Goal: Information Seeking & Learning: Check status

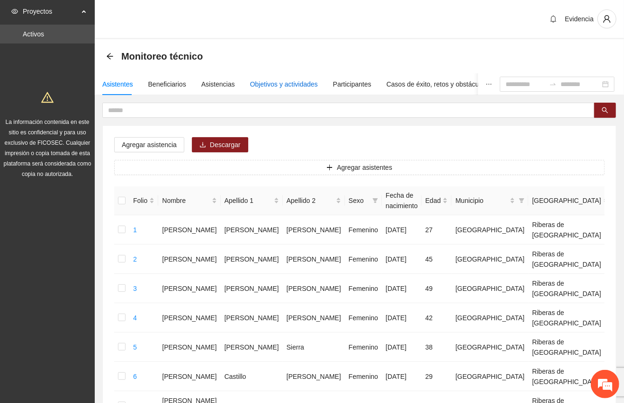
click at [283, 80] on div "Objetivos y actividades" at bounding box center [284, 84] width 68 height 10
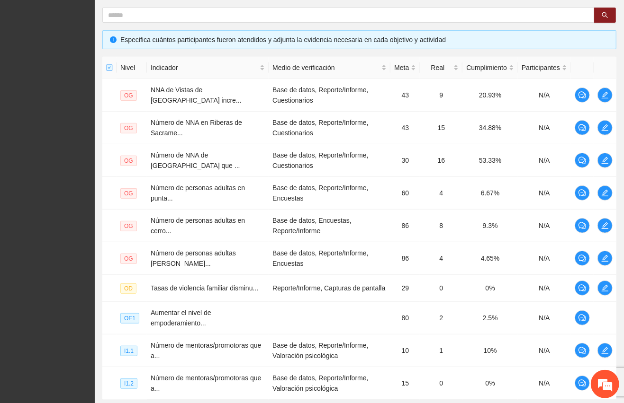
scroll to position [275, 0]
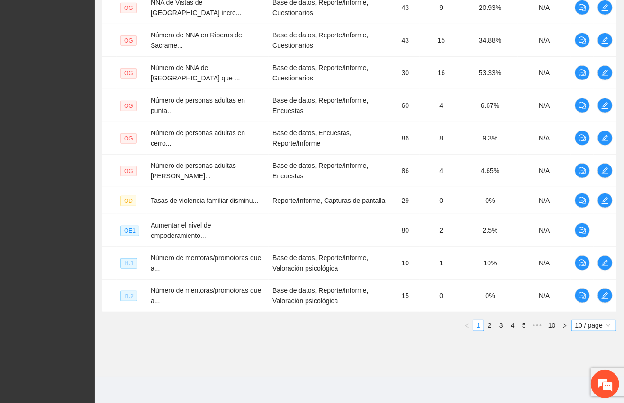
click at [580, 326] on span "10 / page" at bounding box center [593, 326] width 37 height 10
click at [577, 387] on div "100 / page" at bounding box center [594, 388] width 35 height 10
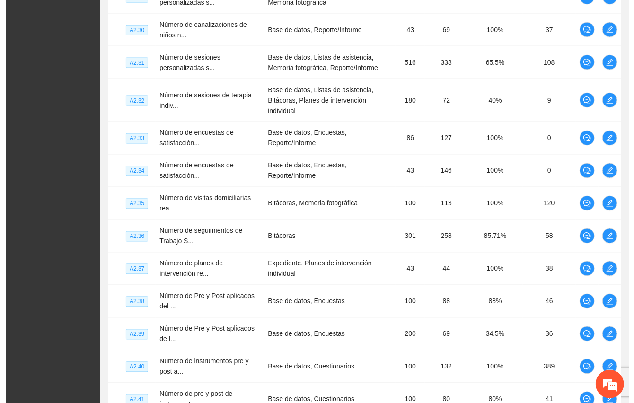
scroll to position [2689, 0]
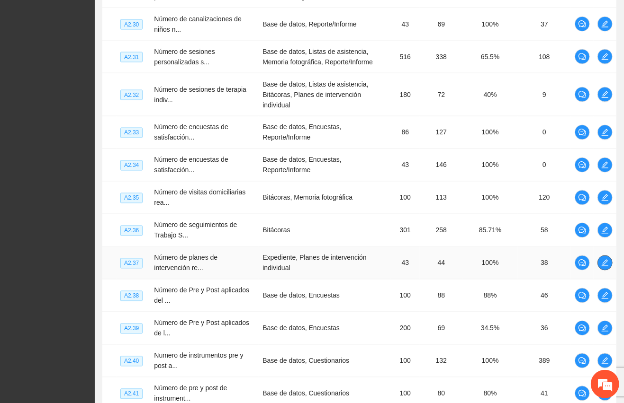
click at [607, 260] on icon "edit" at bounding box center [604, 263] width 7 height 7
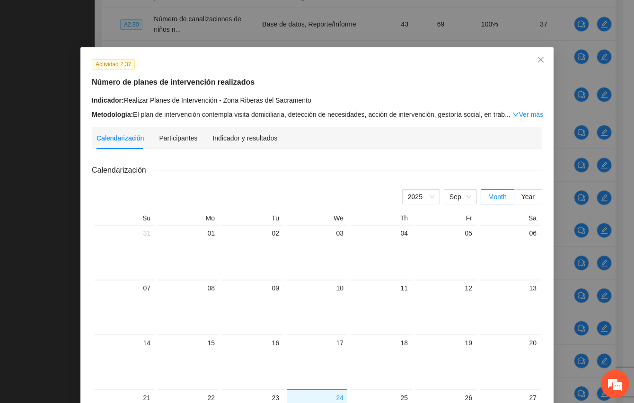
click at [243, 125] on div "Actividad 2.37 Número de planes de intervención realizados Indicador: Realizar …" at bounding box center [316, 308] width 473 height 522
click at [237, 137] on div "Indicador y resultados" at bounding box center [245, 138] width 65 height 10
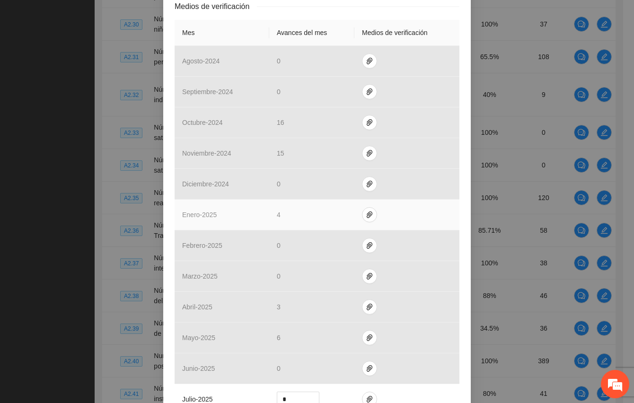
scroll to position [307, 0]
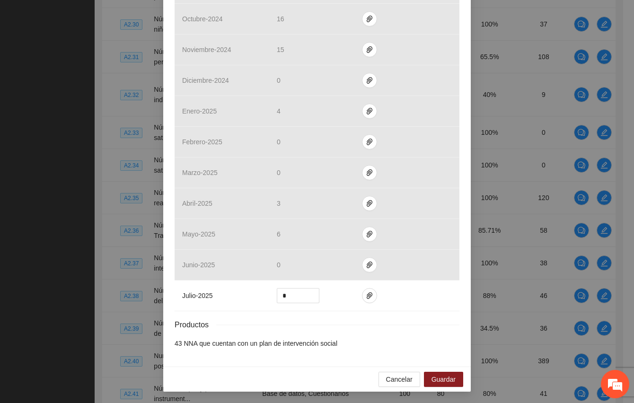
click at [40, 227] on div "Actividad 2.37 Número de planes de intervención realizados Indicador: Realizar …" at bounding box center [317, 201] width 634 height 403
click at [399, 381] on span "Cancelar" at bounding box center [399, 380] width 27 height 10
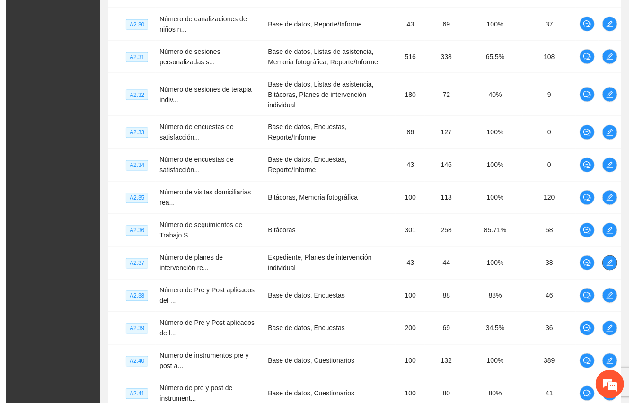
scroll to position [2858, 0]
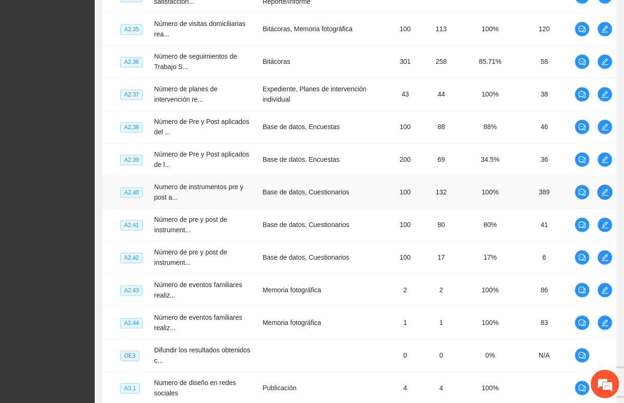
click at [605, 188] on icon "edit" at bounding box center [605, 192] width 8 height 8
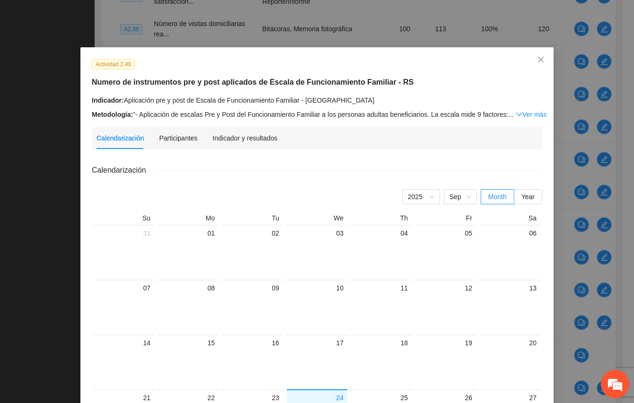
click at [355, 61] on div "Actividad 2.40" at bounding box center [318, 64] width 458 height 11
click at [233, 141] on div "Indicador y resultados" at bounding box center [245, 138] width 65 height 10
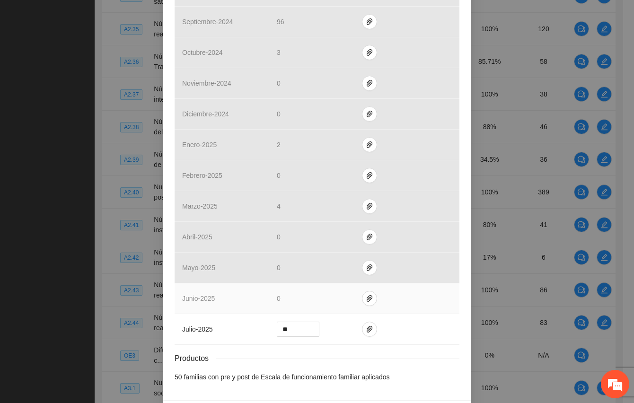
scroll to position [315, 0]
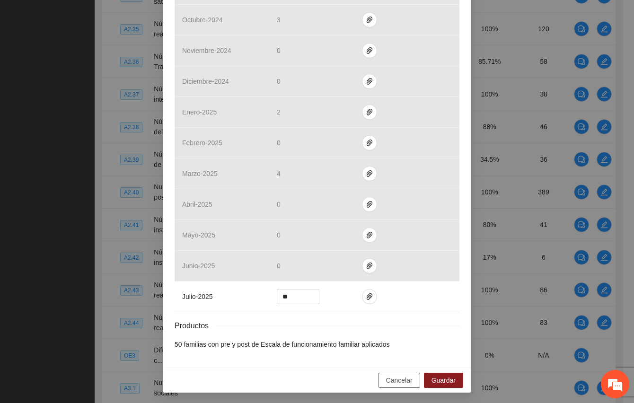
click at [402, 385] on span "Cancelar" at bounding box center [399, 380] width 27 height 10
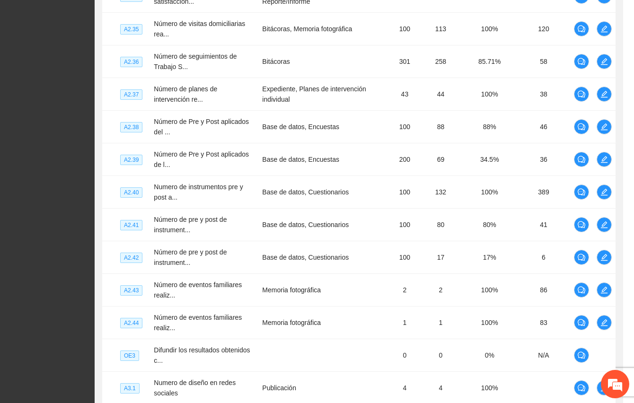
scroll to position [271, 0]
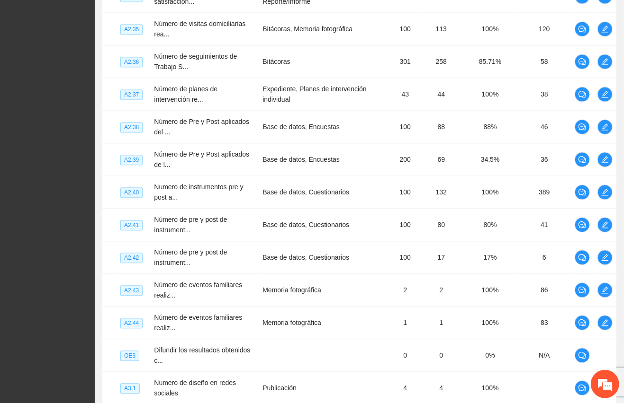
click at [607, 188] on icon "edit" at bounding box center [605, 192] width 8 height 8
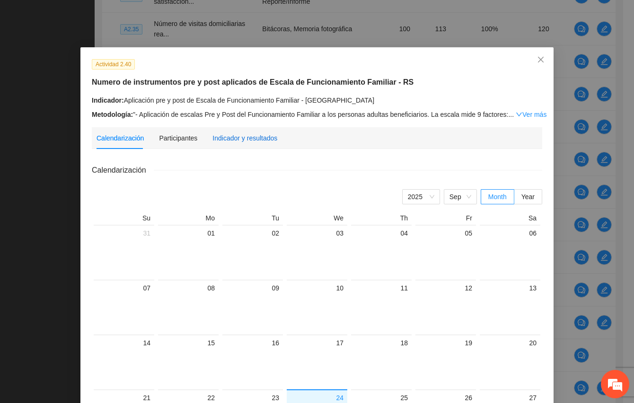
click at [235, 135] on div "Indicador y resultados" at bounding box center [245, 138] width 65 height 10
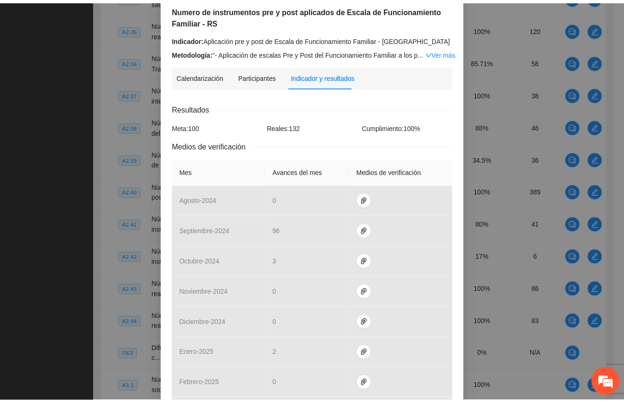
scroll to position [0, 0]
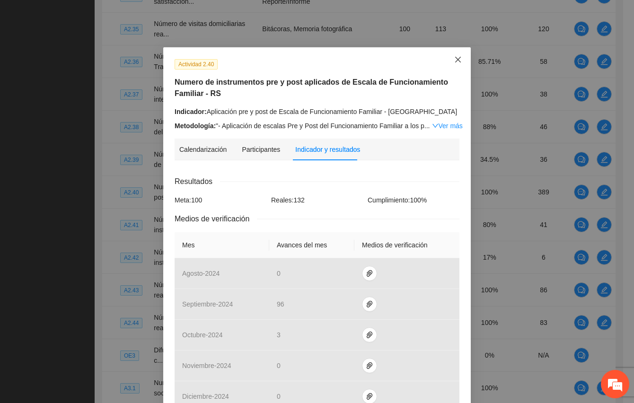
click at [456, 55] on span "Close" at bounding box center [459, 60] width 26 height 26
